Goal: Task Accomplishment & Management: Use online tool/utility

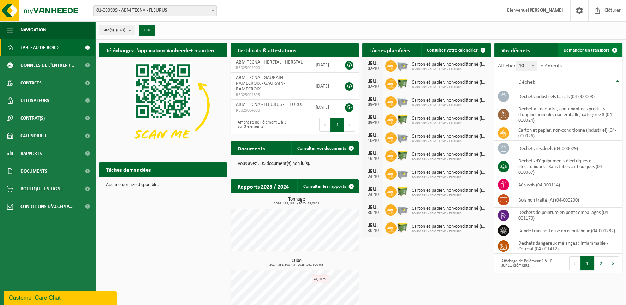
click at [608, 47] on span at bounding box center [614, 50] width 14 height 14
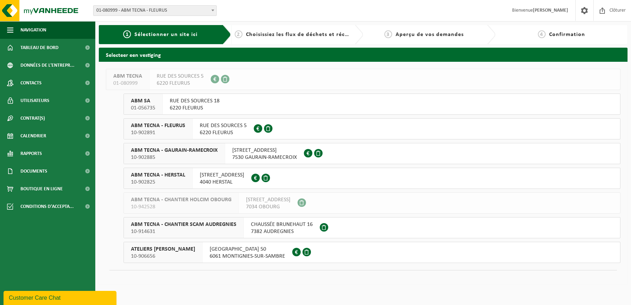
click at [182, 152] on span "ABM TECNA - GAURAIN-RAMECROIX" at bounding box center [174, 150] width 87 height 7
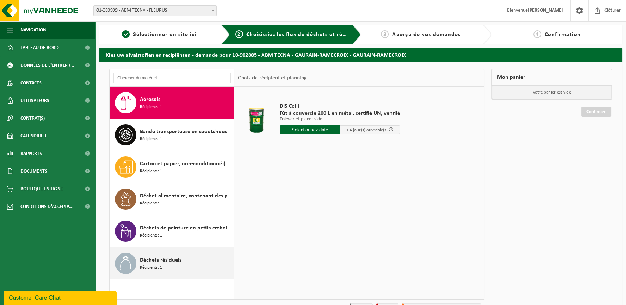
click at [168, 267] on div "Déchets résiduels Récipients: 1" at bounding box center [186, 263] width 92 height 21
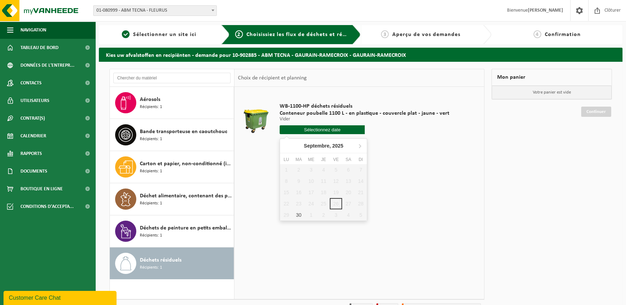
click at [333, 128] on input "text" at bounding box center [321, 129] width 85 height 9
click at [300, 216] on div "30" at bounding box center [298, 214] width 12 height 11
type input "à partir de 2025-09-30"
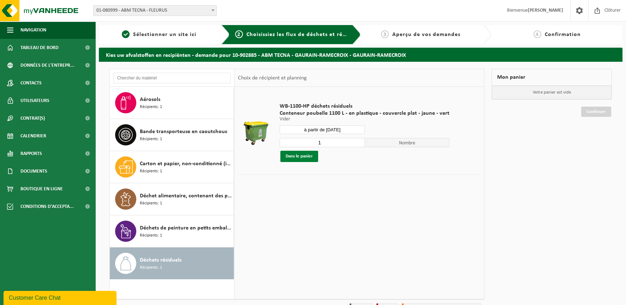
click at [293, 154] on button "Dans le panier" at bounding box center [299, 156] width 38 height 11
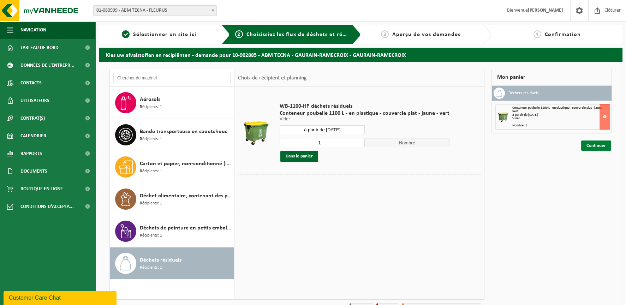
click at [593, 143] on link "Continuer" at bounding box center [596, 145] width 30 height 10
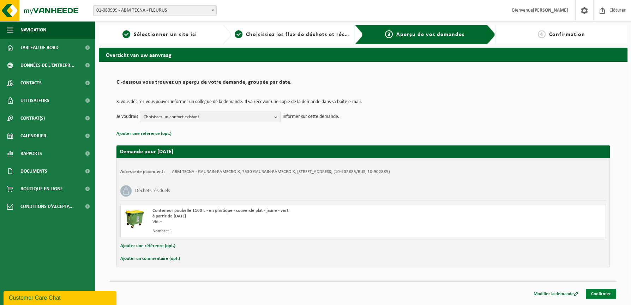
click at [599, 292] on link "Confirmer" at bounding box center [601, 294] width 30 height 10
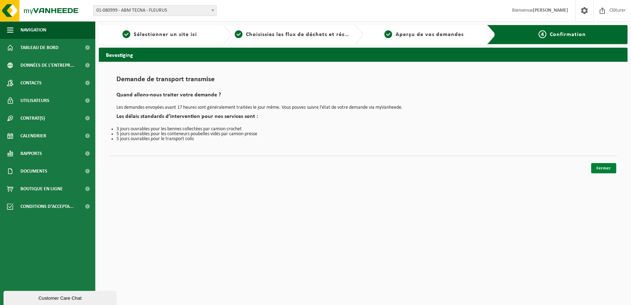
click at [610, 165] on link "Fermer" at bounding box center [603, 168] width 25 height 10
